Goal: Information Seeking & Learning: Learn about a topic

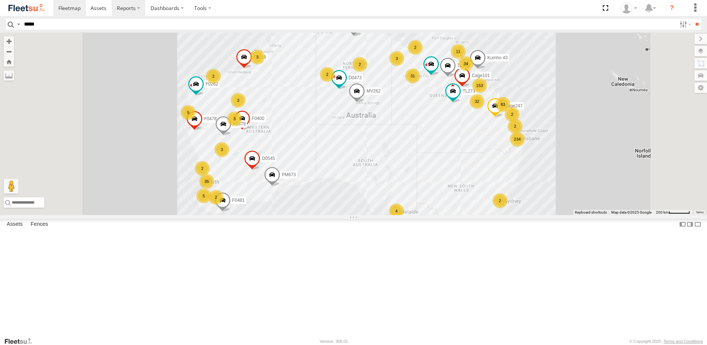
type input "*****"
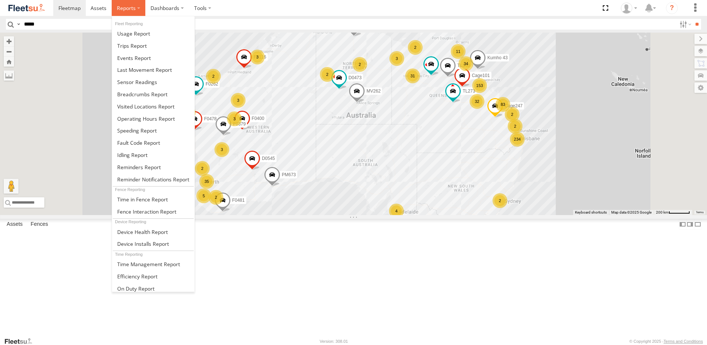
click at [128, 6] on span at bounding box center [126, 7] width 19 height 7
click at [144, 93] on span at bounding box center [142, 94] width 50 height 7
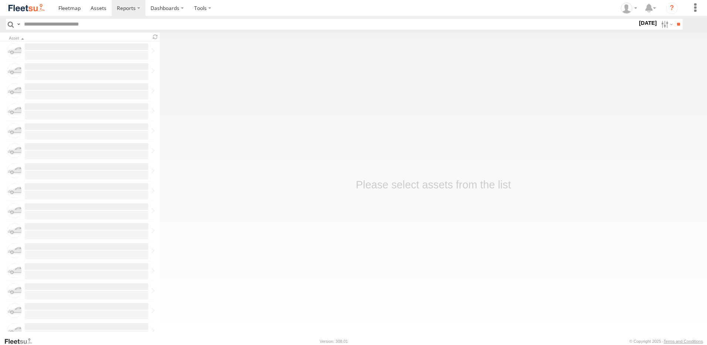
click at [88, 24] on input "text" at bounding box center [329, 24] width 617 height 11
type input "*****"
click at [664, 24] on label at bounding box center [666, 24] width 16 height 11
click at [0, 0] on label at bounding box center [0, 0] width 0 height 0
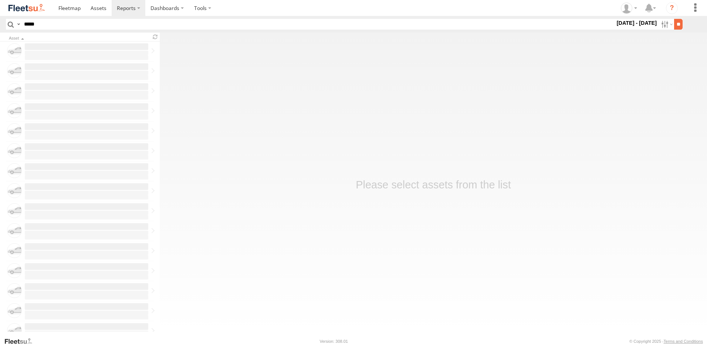
click at [675, 21] on input "**" at bounding box center [678, 24] width 9 height 11
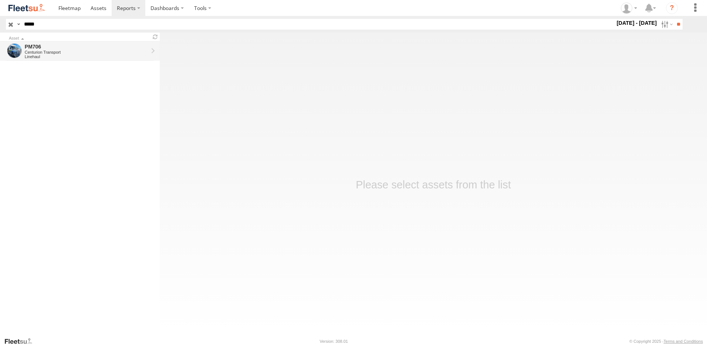
click at [41, 51] on div "Centurion Transport" at bounding box center [87, 52] width 124 height 4
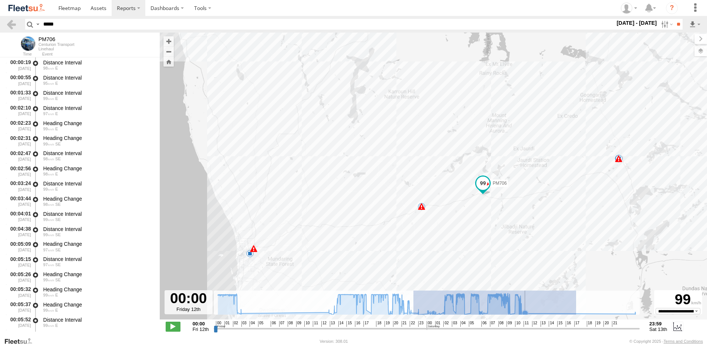
drag, startPoint x: 414, startPoint y: 294, endPoint x: 576, endPoint y: 296, distance: 162.8
click at [576, 296] on rect at bounding box center [427, 302] width 426 height 24
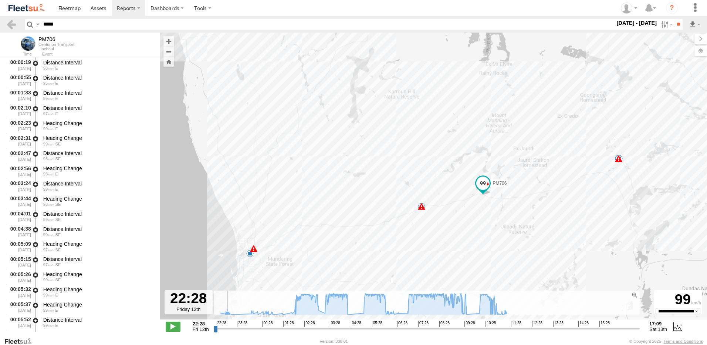
click at [239, 295] on rect at bounding box center [427, 302] width 426 height 24
click at [225, 298] on rect at bounding box center [427, 302] width 426 height 24
drag, startPoint x: 217, startPoint y: 329, endPoint x: 350, endPoint y: 326, distance: 133.2
click at [350, 326] on input "range" at bounding box center [427, 328] width 426 height 7
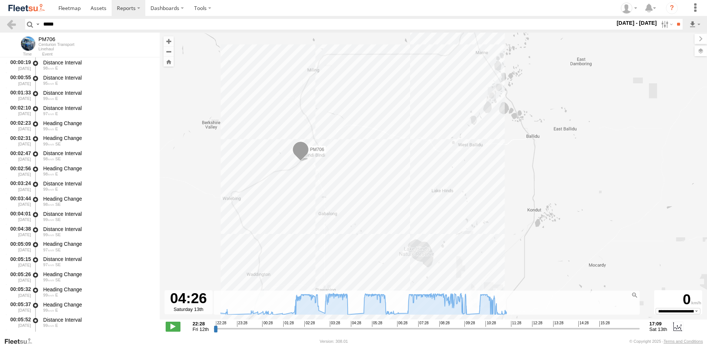
drag, startPoint x: 274, startPoint y: 152, endPoint x: 465, endPoint y: 180, distance: 192.9
click at [466, 183] on div "PM706 02:19 Fri 02:42 Fri 12:36 Fri 13:25 Fri 17:05 Fri 17:35 Fri 22:44 Fri 23:…" at bounding box center [433, 180] width 547 height 294
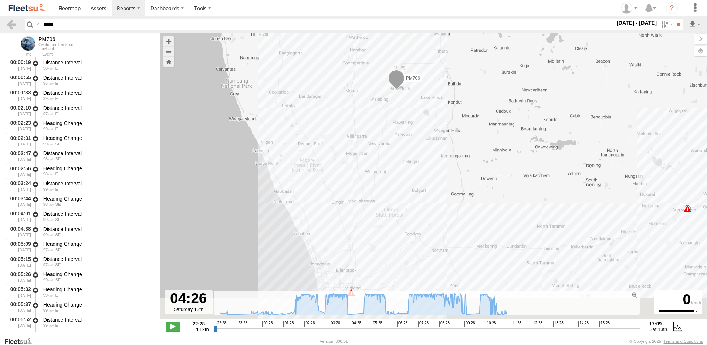
drag, startPoint x: 461, startPoint y: 161, endPoint x: 456, endPoint y: 140, distance: 21.6
click at [459, 139] on div "PM706 02:19 Fri 02:42 Fri 12:36 Fri 13:25 Fri 17:05 Fri 17:35 Fri 22:44 Fri 23:…" at bounding box center [433, 180] width 547 height 294
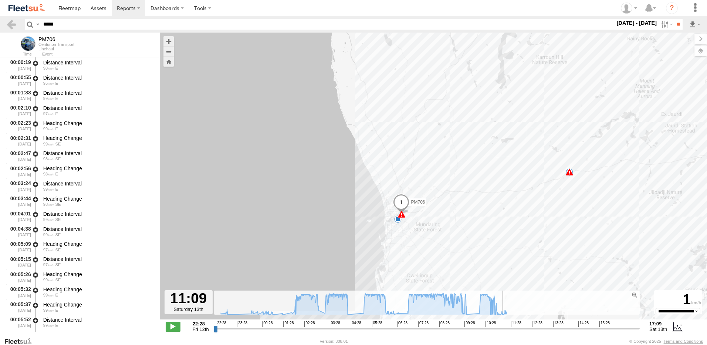
drag, startPoint x: 351, startPoint y: 328, endPoint x: 502, endPoint y: 333, distance: 150.6
click at [502, 332] on input "range" at bounding box center [427, 328] width 426 height 7
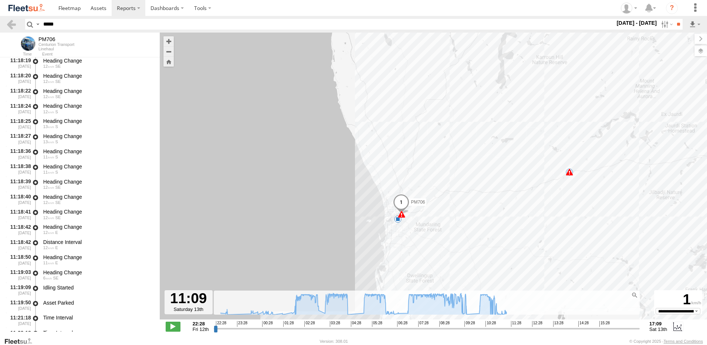
scroll to position [73506, 0]
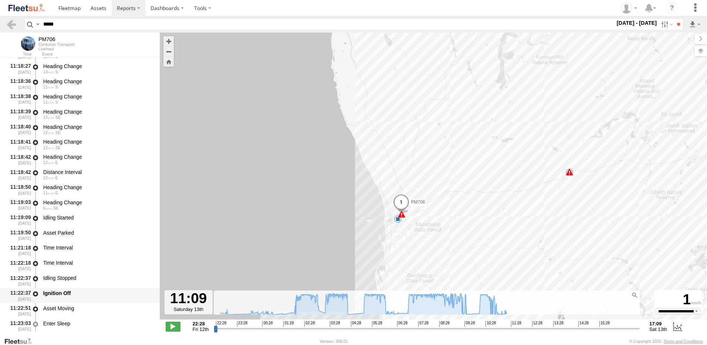
click at [67, 290] on div "Ignition Off" at bounding box center [97, 293] width 109 height 7
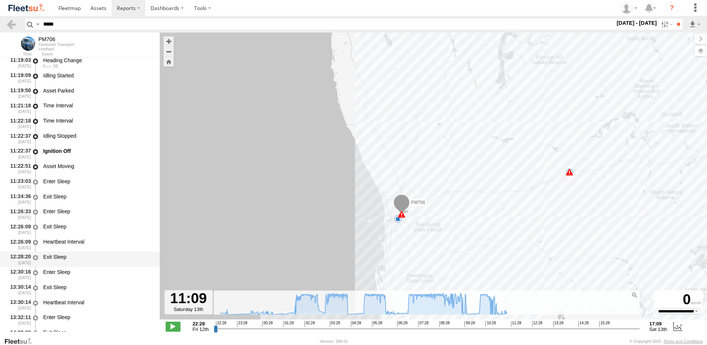
scroll to position [73580, 0]
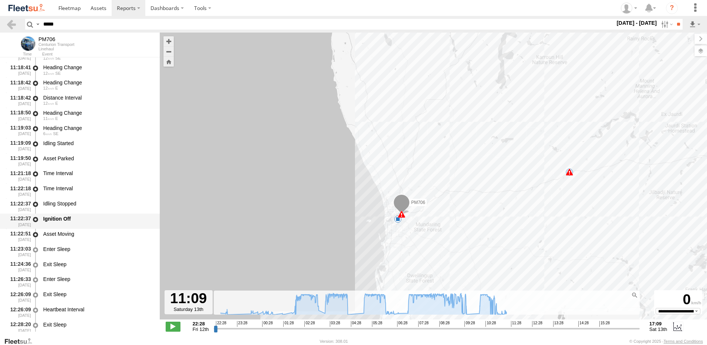
click at [85, 216] on div "Ignition Off" at bounding box center [97, 218] width 109 height 7
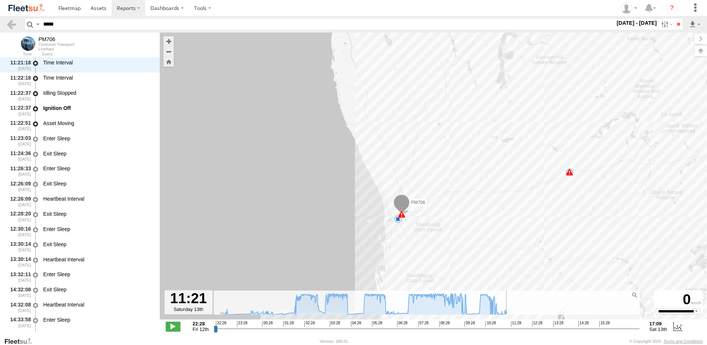
scroll to position [73706, 0]
drag, startPoint x: 502, startPoint y: 329, endPoint x: 507, endPoint y: 328, distance: 4.8
click at [507, 328] on input "range" at bounding box center [427, 328] width 426 height 7
click at [179, 322] on span at bounding box center [173, 326] width 15 height 10
click at [175, 323] on span at bounding box center [173, 326] width 15 height 10
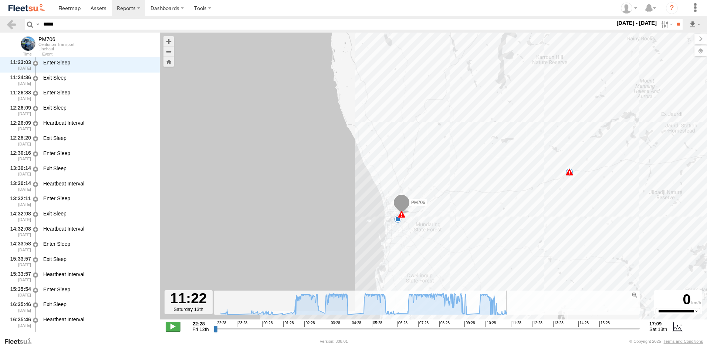
click at [175, 323] on span at bounding box center [173, 326] width 15 height 10
type input "**********"
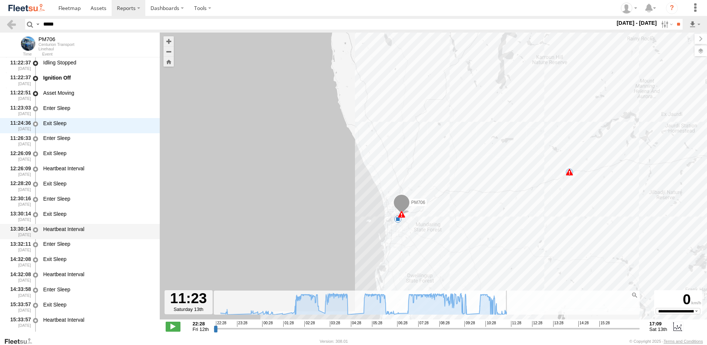
scroll to position [73708, 0]
